Goal: Task Accomplishment & Management: Manage account settings

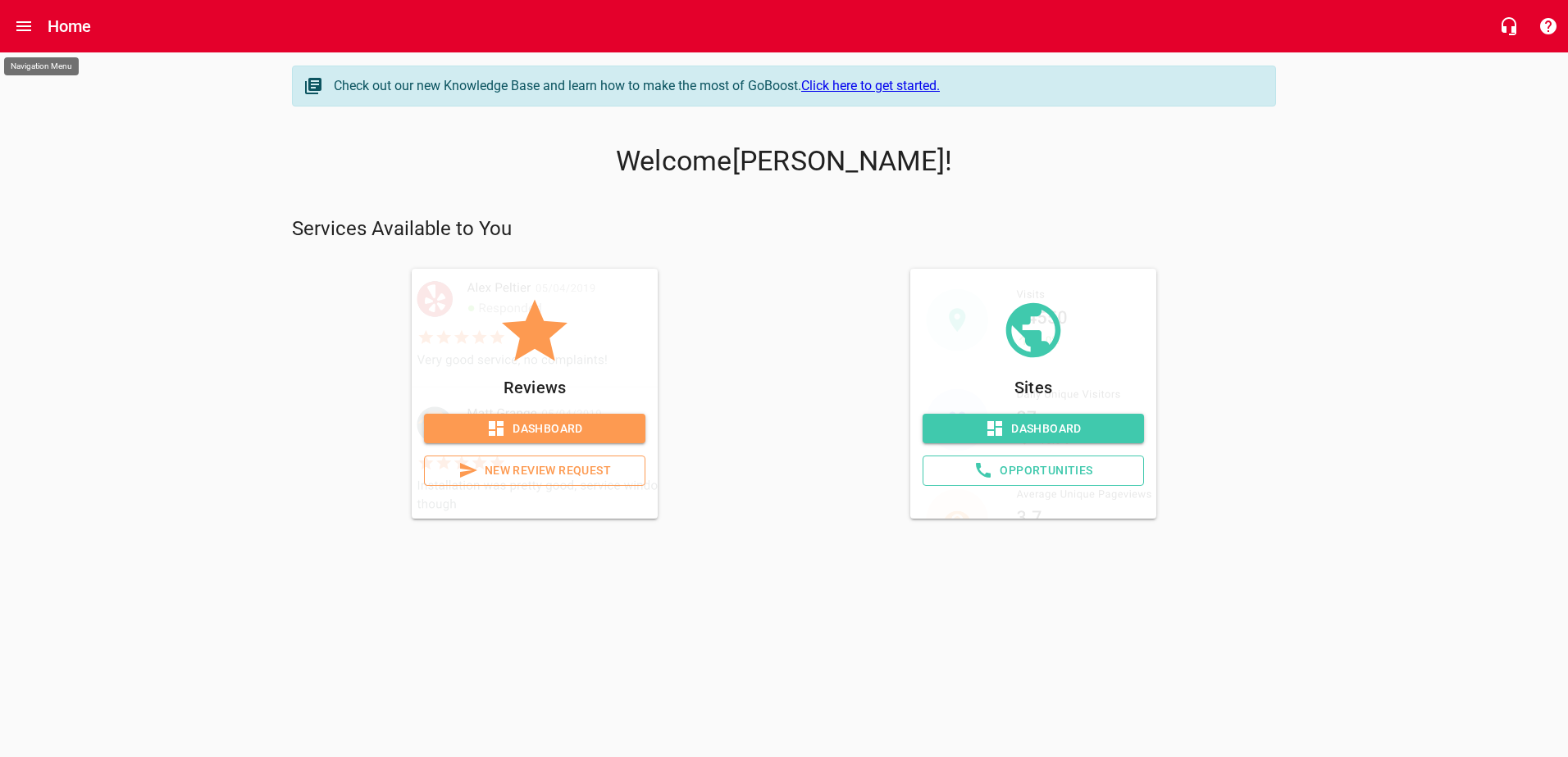
click at [16, 19] on icon "Open drawer" at bounding box center [23, 26] width 20 height 20
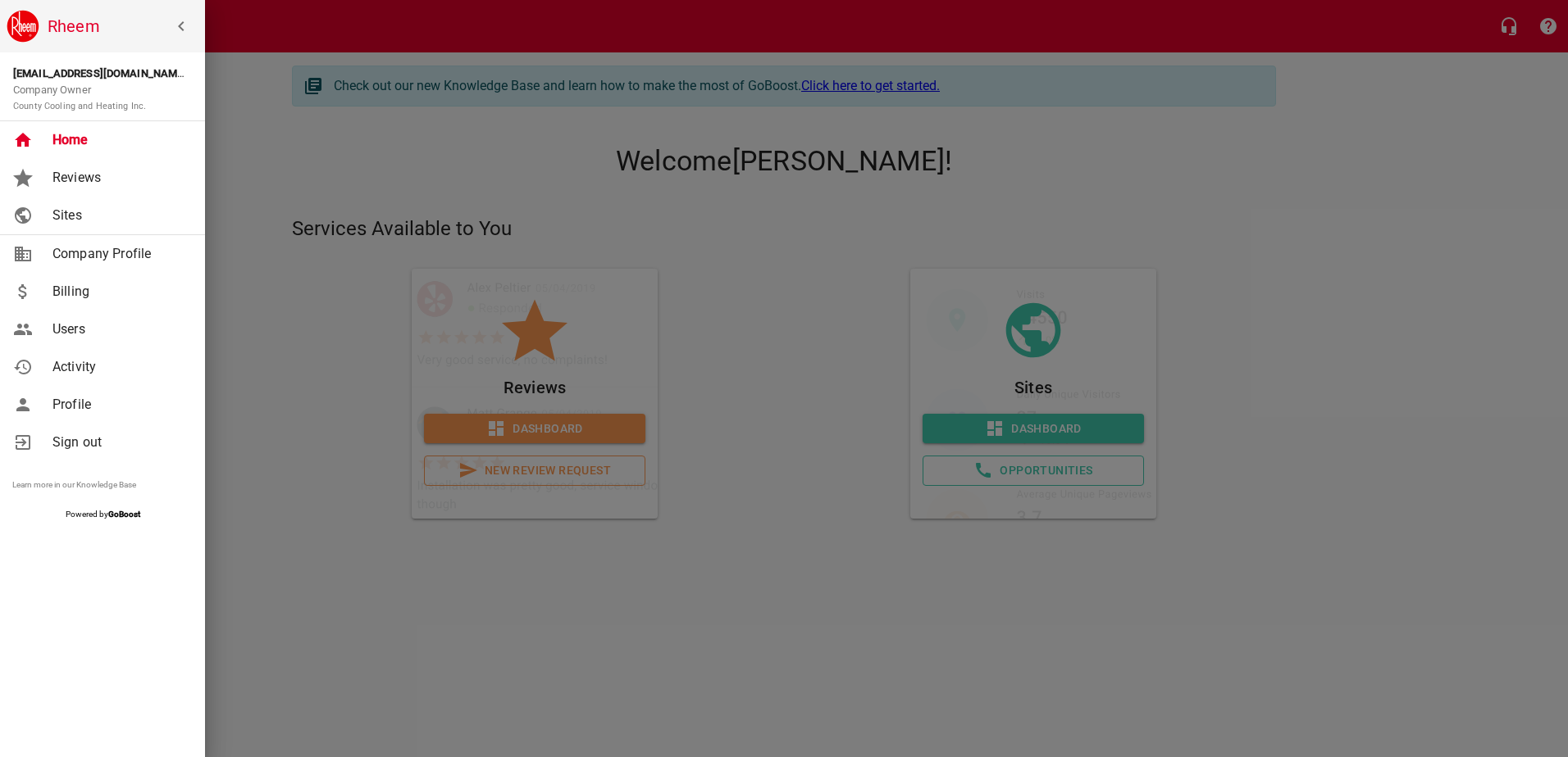
click at [82, 290] on span "Billing" at bounding box center [118, 291] width 133 height 20
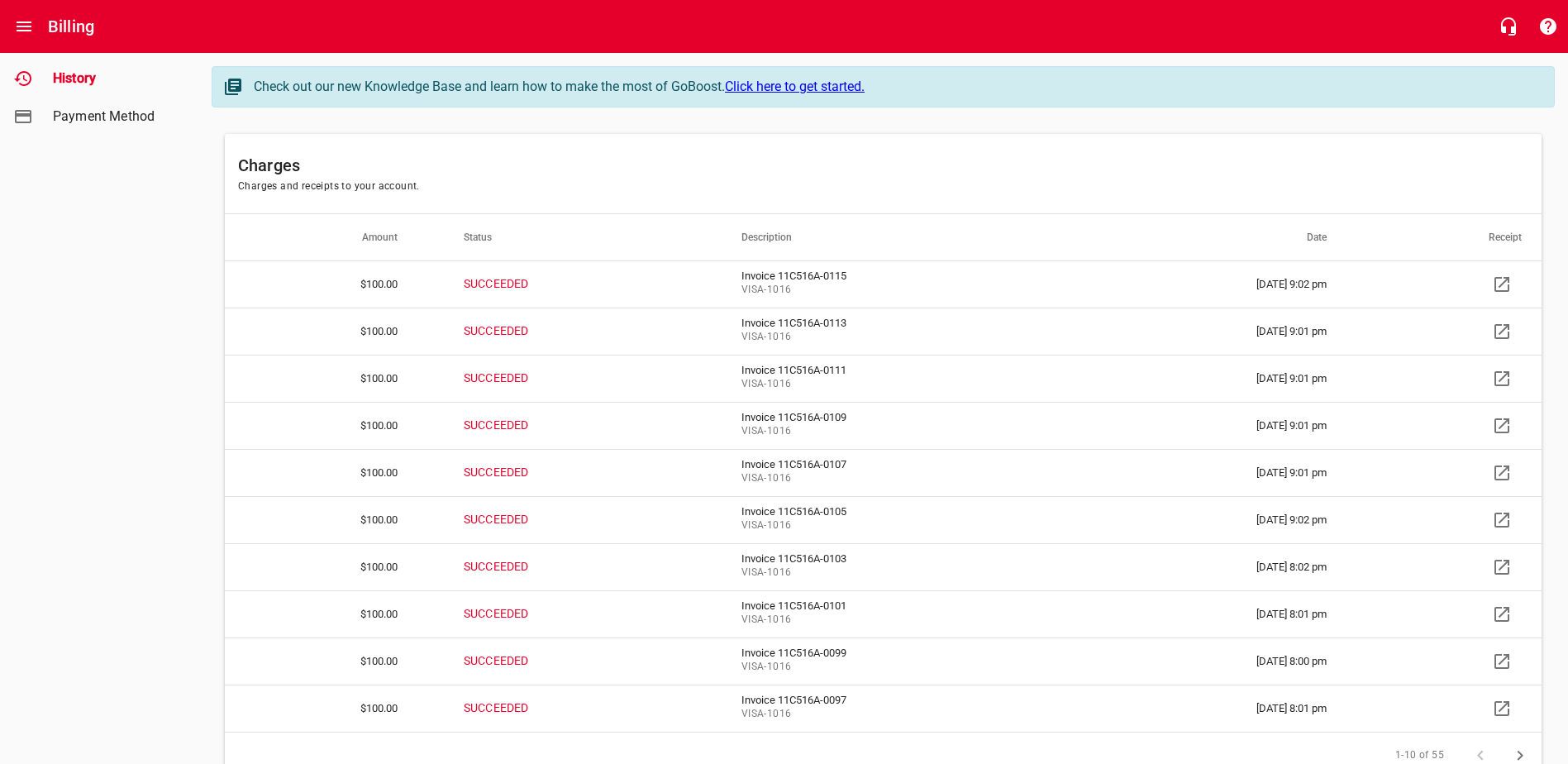
click at [1499, 284] on icon at bounding box center [1501, 284] width 20 height 20
click at [1499, 332] on icon at bounding box center [1501, 331] width 20 height 20
